Goal: Task Accomplishment & Management: Complete application form

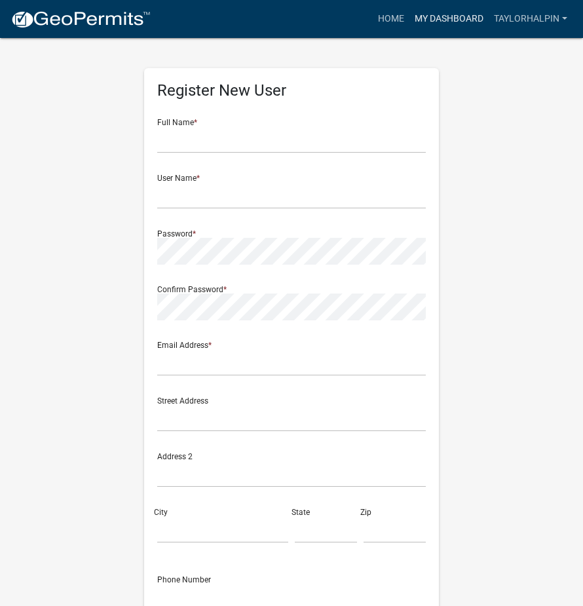
click at [448, 18] on link "My Dashboard" at bounding box center [449, 19] width 79 height 25
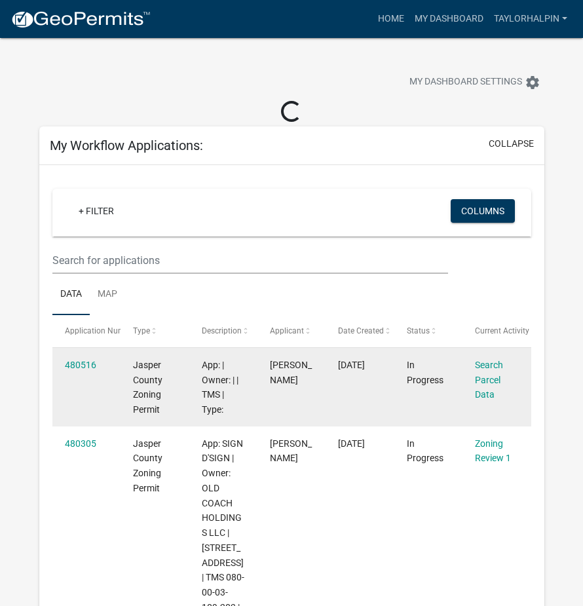
click at [101, 402] on datatable-body-cell "480516" at bounding box center [86, 387] width 68 height 79
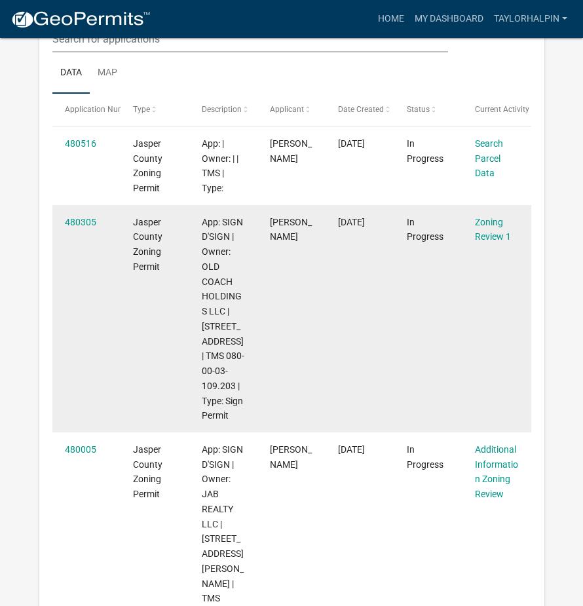
scroll to position [328, 0]
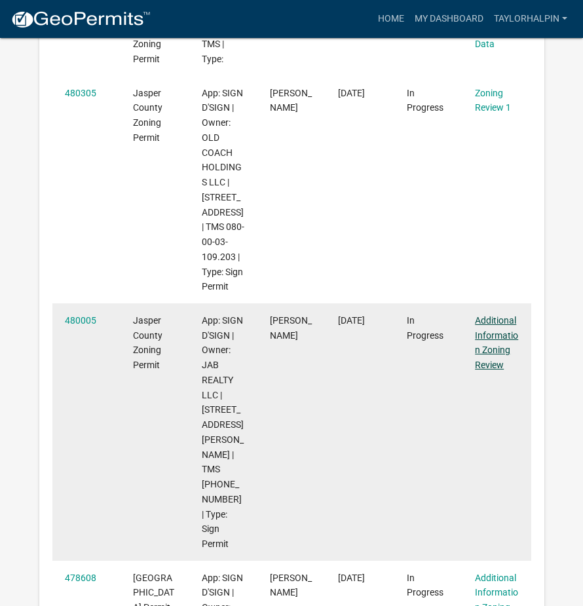
click at [504, 335] on link "Additional Information Zoning Review" at bounding box center [496, 342] width 43 height 55
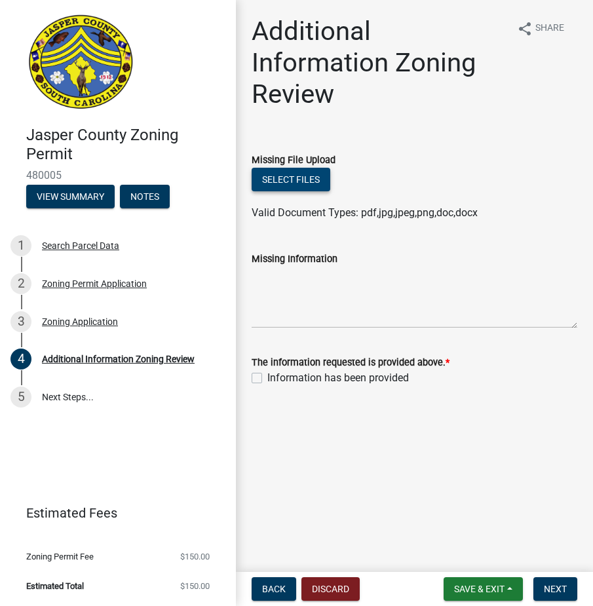
click at [307, 182] on button "Select files" at bounding box center [291, 180] width 79 height 24
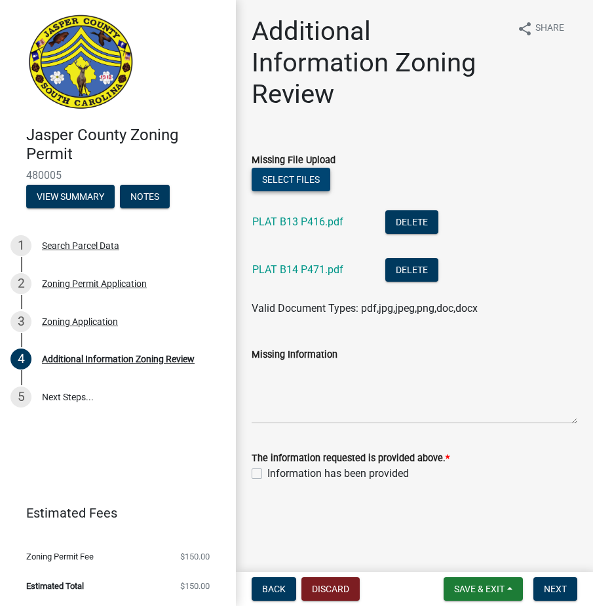
click at [300, 176] on button "Select files" at bounding box center [291, 180] width 79 height 24
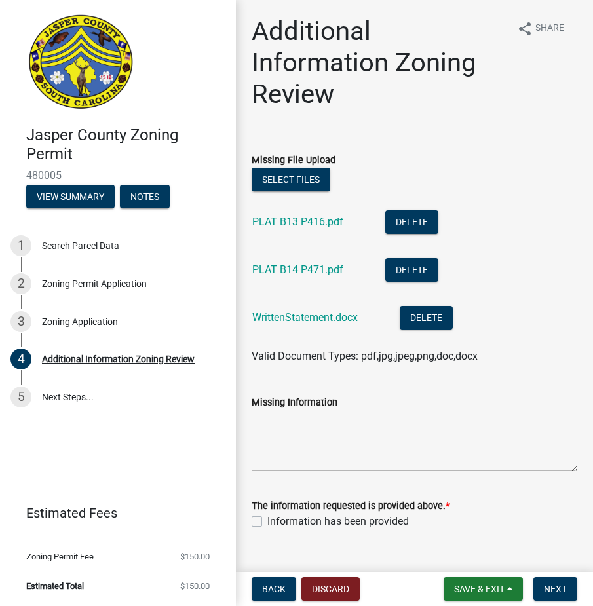
click at [267, 520] on label "Information has been provided" at bounding box center [338, 522] width 142 height 16
click at [267, 520] on input "Information has been provided" at bounding box center [271, 518] width 9 height 9
checkbox input "true"
click at [560, 595] on span "Next" at bounding box center [555, 589] width 23 height 10
